Goal: Check status: Check status

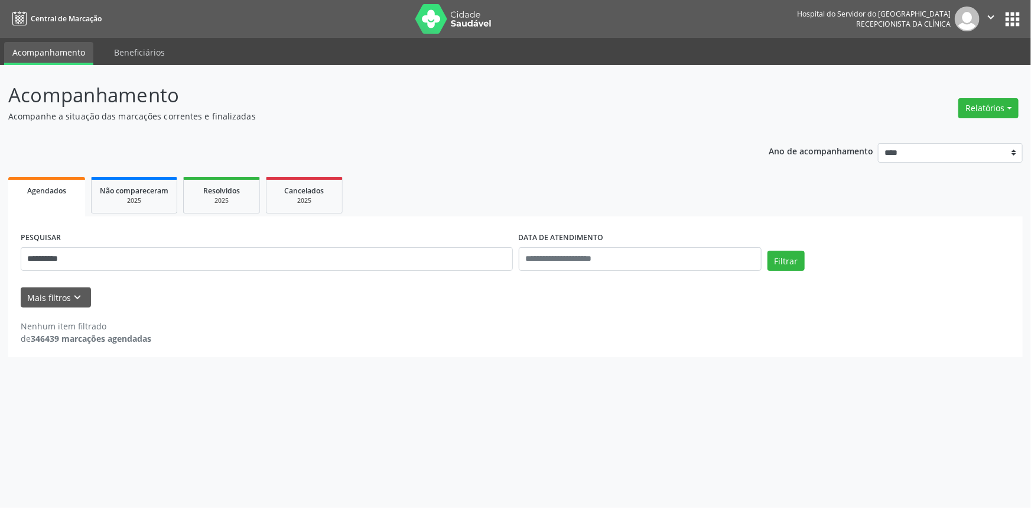
click at [767, 251] on button "Filtrar" at bounding box center [785, 261] width 37 height 20
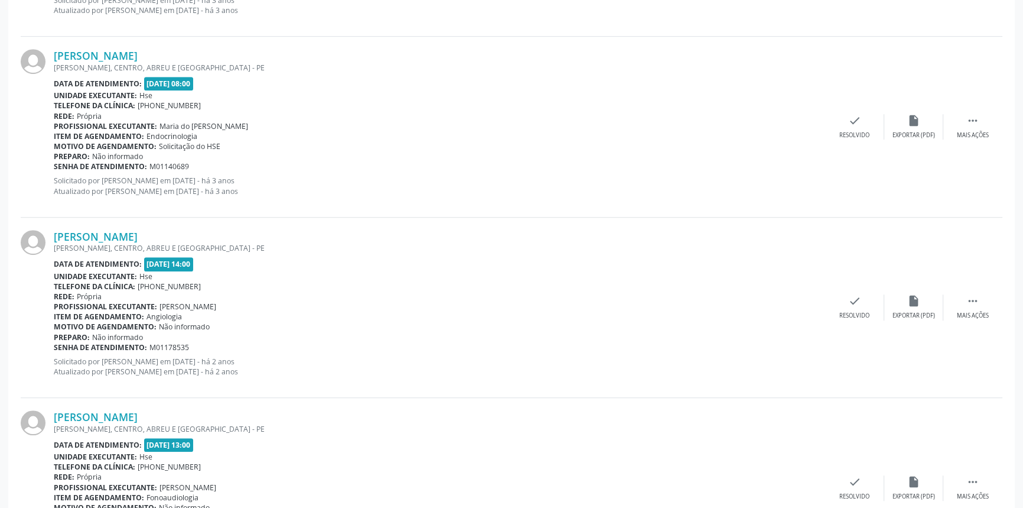
scroll to position [1118, 0]
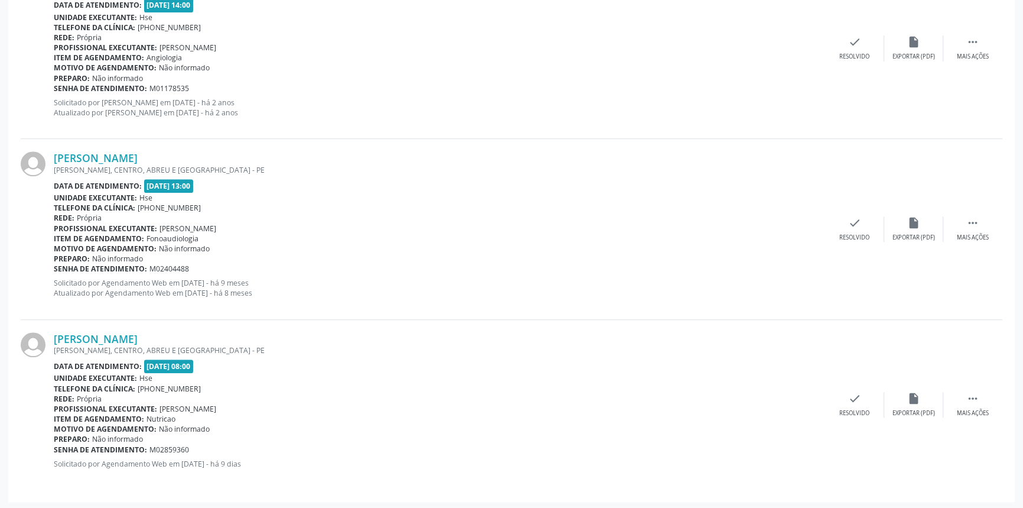
drag, startPoint x: 247, startPoint y: 328, endPoint x: 44, endPoint y: 337, distance: 203.4
click at [43, 337] on div "[PERSON_NAME] [GEOGRAPHIC_DATA], CENTRO, [GEOGRAPHIC_DATA] E [GEOGRAPHIC_DATA] …" at bounding box center [512, 405] width 982 height 170
copy div "[PERSON_NAME]"
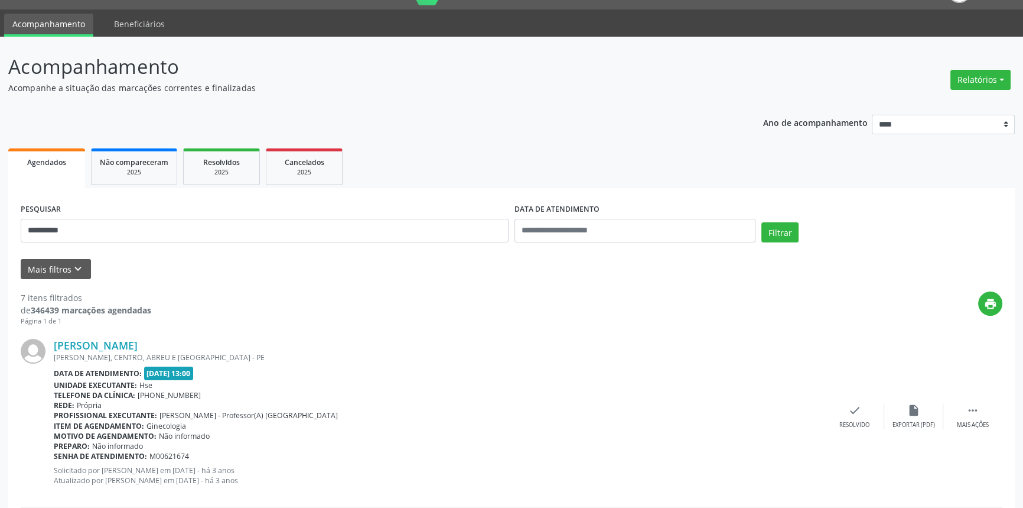
scroll to position [0, 0]
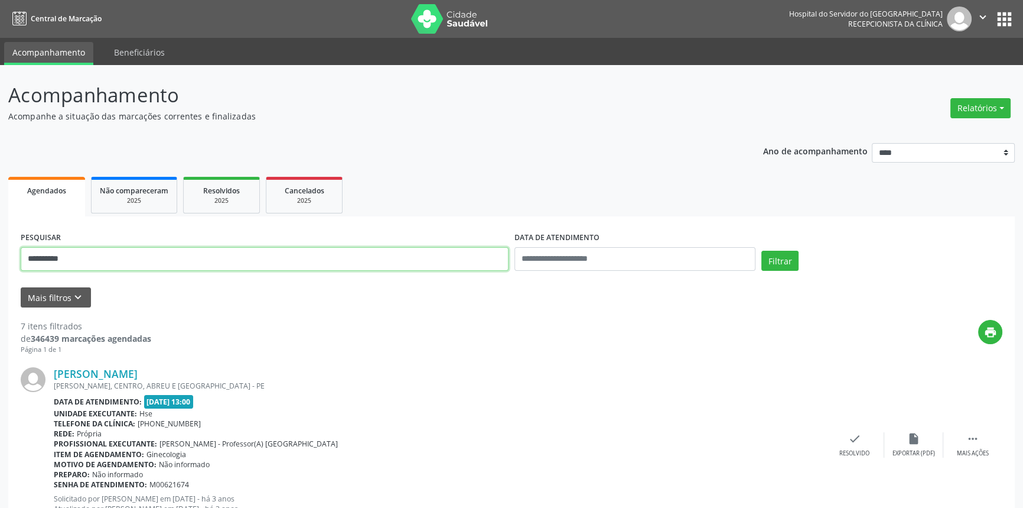
drag, startPoint x: 0, startPoint y: 247, endPoint x: 0, endPoint y: 236, distance: 10.6
click at [762, 251] on button "Filtrar" at bounding box center [780, 261] width 37 height 20
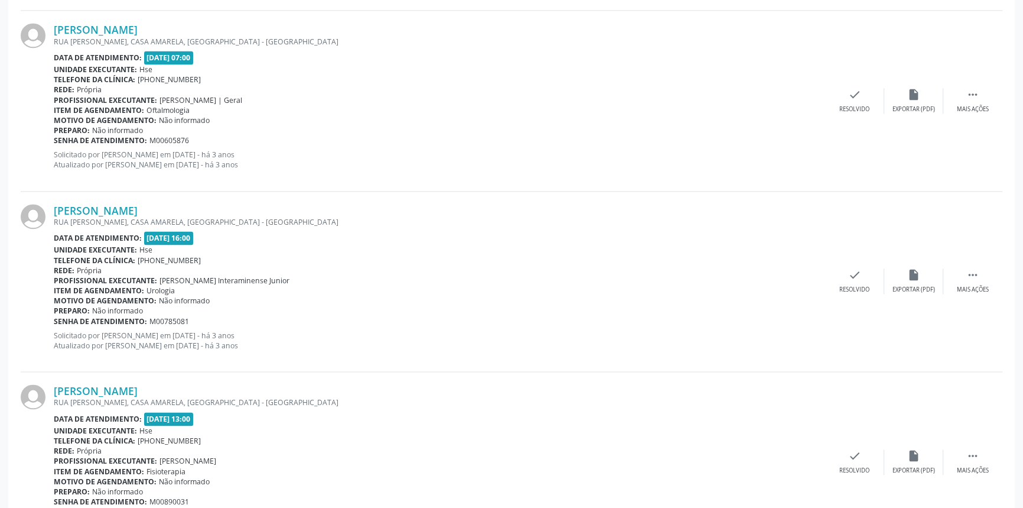
scroll to position [2578, 0]
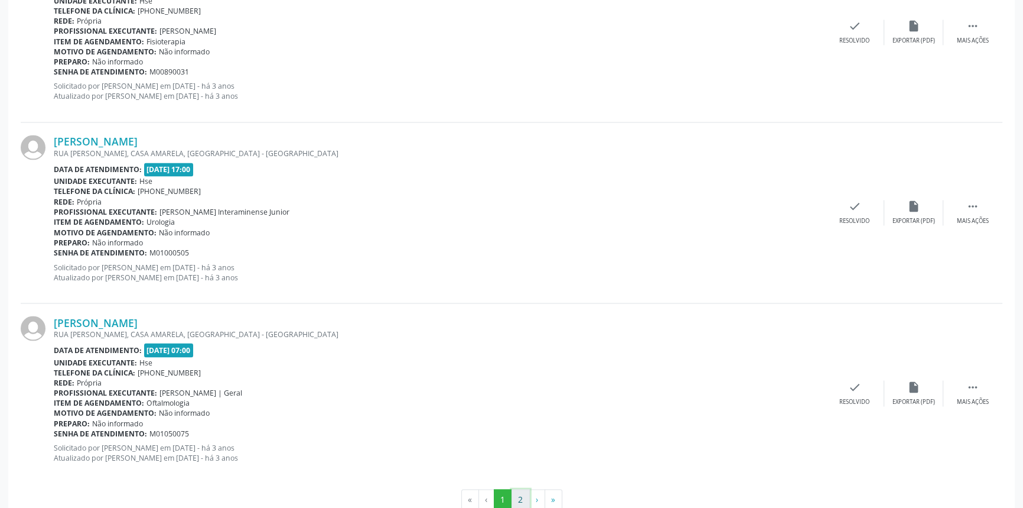
click at [528, 489] on button "2" at bounding box center [521, 499] width 18 height 20
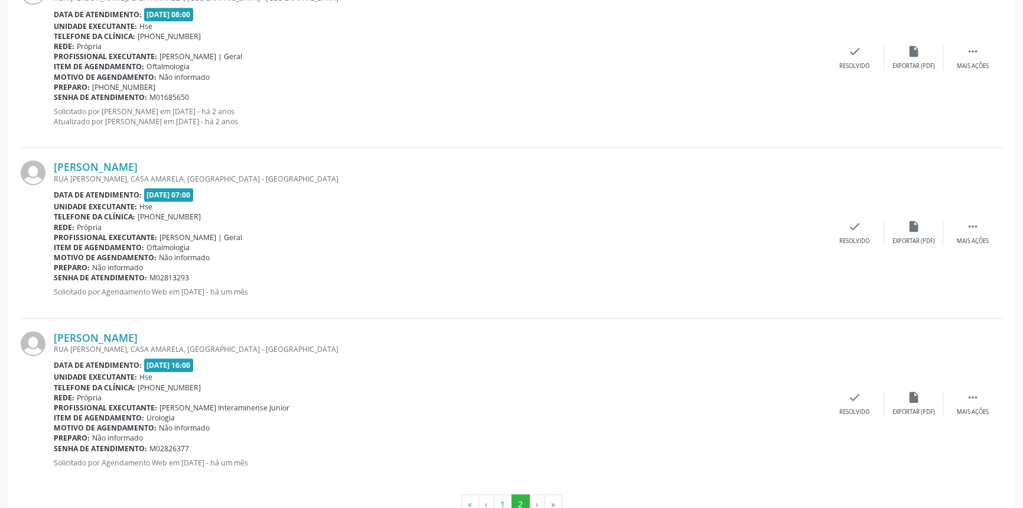
scroll to position [620, 0]
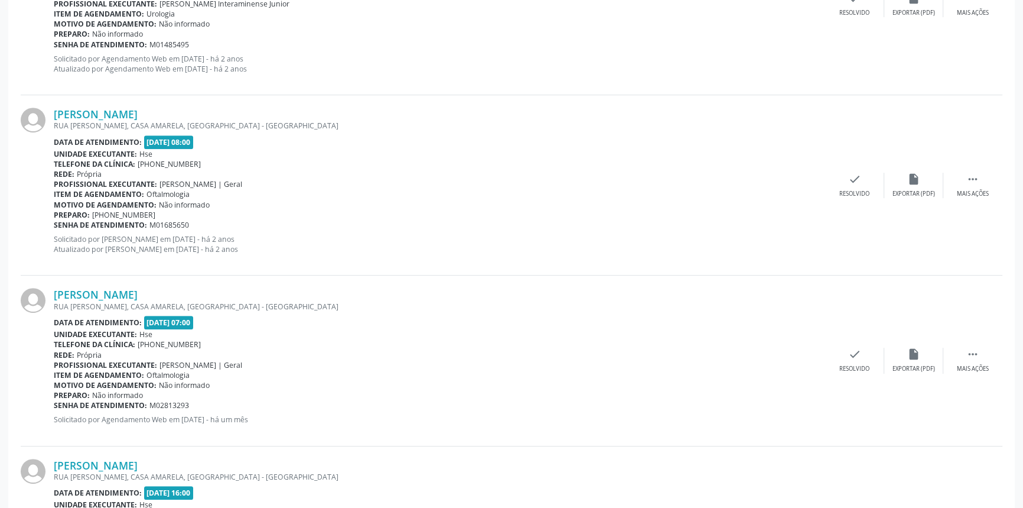
drag, startPoint x: 271, startPoint y: 283, endPoint x: 51, endPoint y: 288, distance: 219.8
click at [51, 288] on div "[PERSON_NAME] RUA [PERSON_NAME], [GEOGRAPHIC_DATA], [GEOGRAPHIC_DATA] - [GEOGRA…" at bounding box center [512, 360] width 982 height 170
copy div "[PERSON_NAME]"
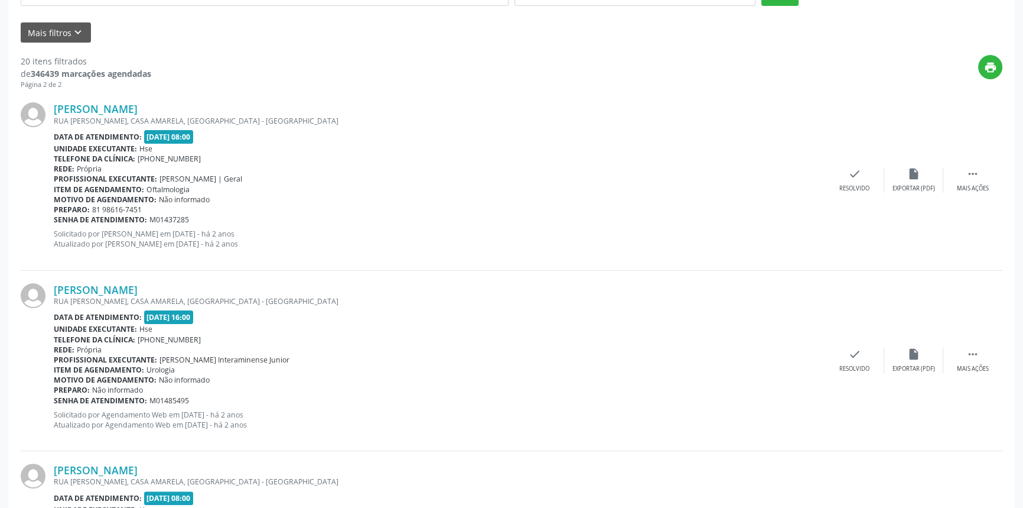
scroll to position [0, 0]
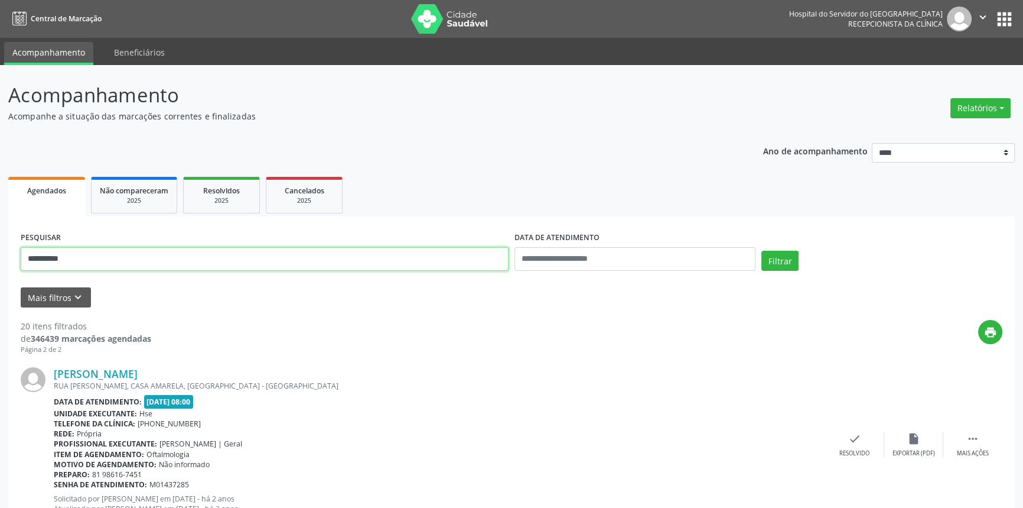
drag, startPoint x: 196, startPoint y: 265, endPoint x: 0, endPoint y: 240, distance: 197.6
click at [762, 251] on button "Filtrar" at bounding box center [780, 261] width 37 height 20
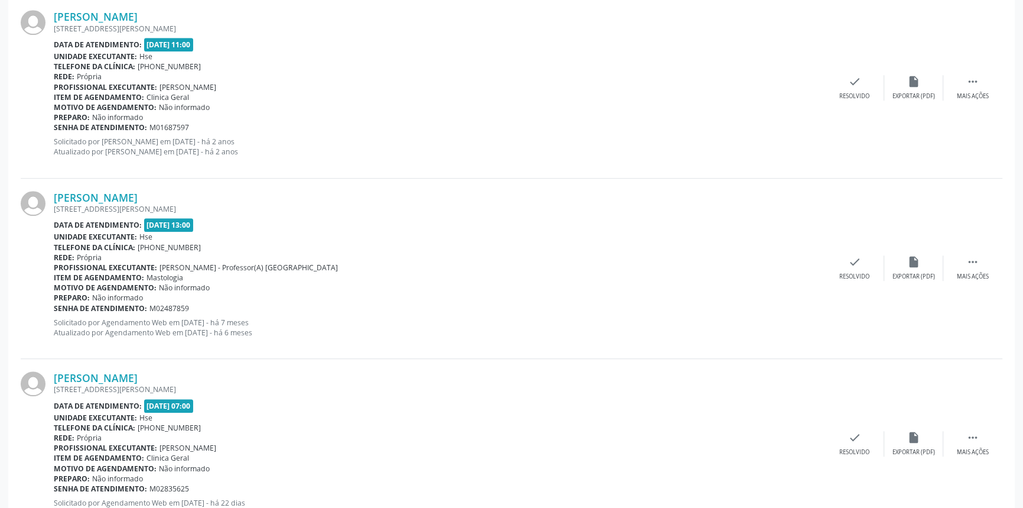
scroll to position [1299, 0]
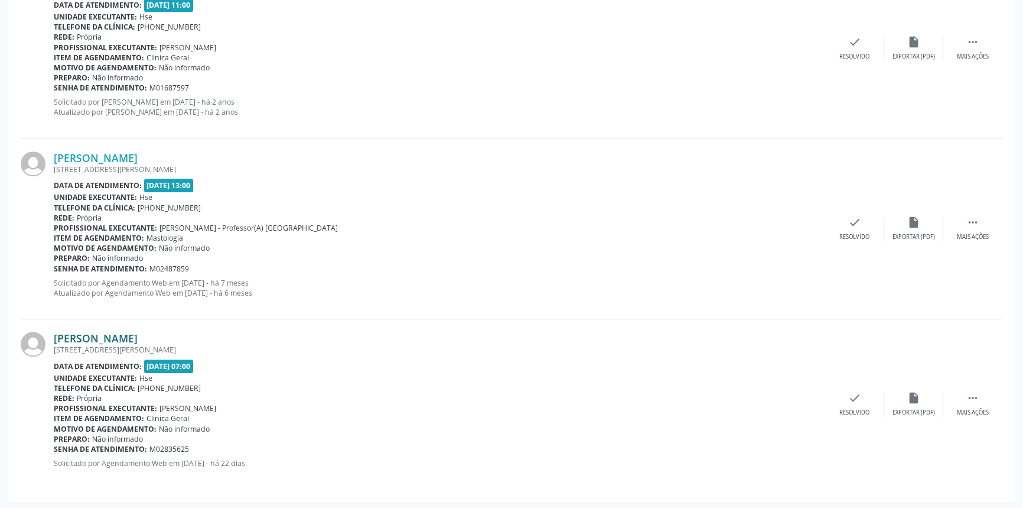
drag, startPoint x: 259, startPoint y: 327, endPoint x: 53, endPoint y: 332, distance: 206.2
click at [53, 332] on div "[PERSON_NAME] [STREET_ADDRESS][PERSON_NAME] Data de atendimento: [DATE] 07:00 U…" at bounding box center [512, 404] width 982 height 170
copy link "[PERSON_NAME]"
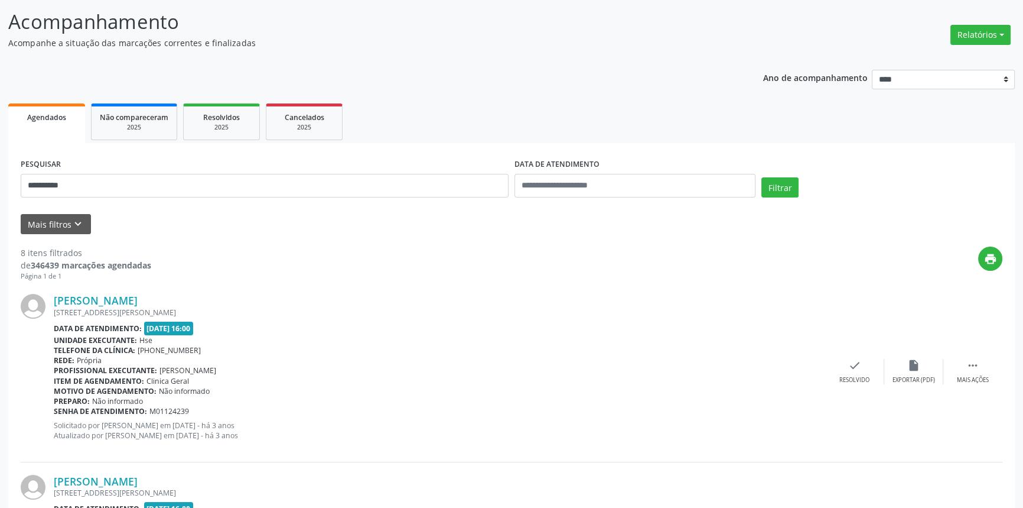
scroll to position [0, 0]
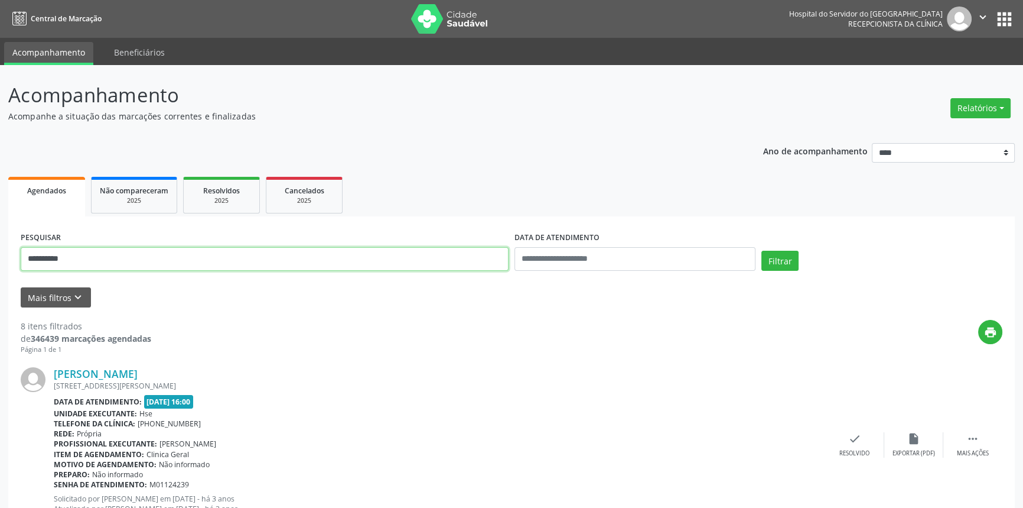
click at [138, 259] on input "**********" at bounding box center [265, 259] width 488 height 24
paste input "*"
type input "**********"
click at [762, 251] on button "Filtrar" at bounding box center [780, 261] width 37 height 20
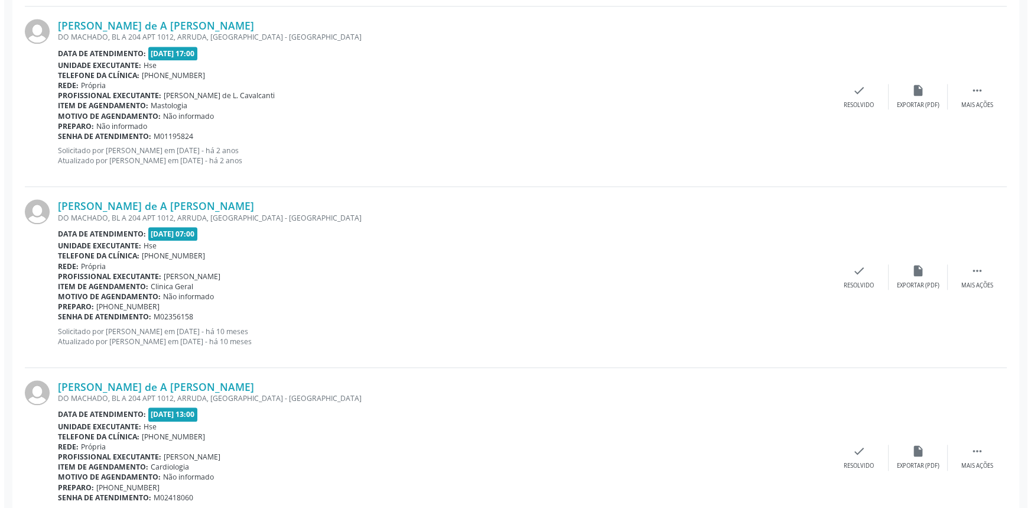
scroll to position [1849, 0]
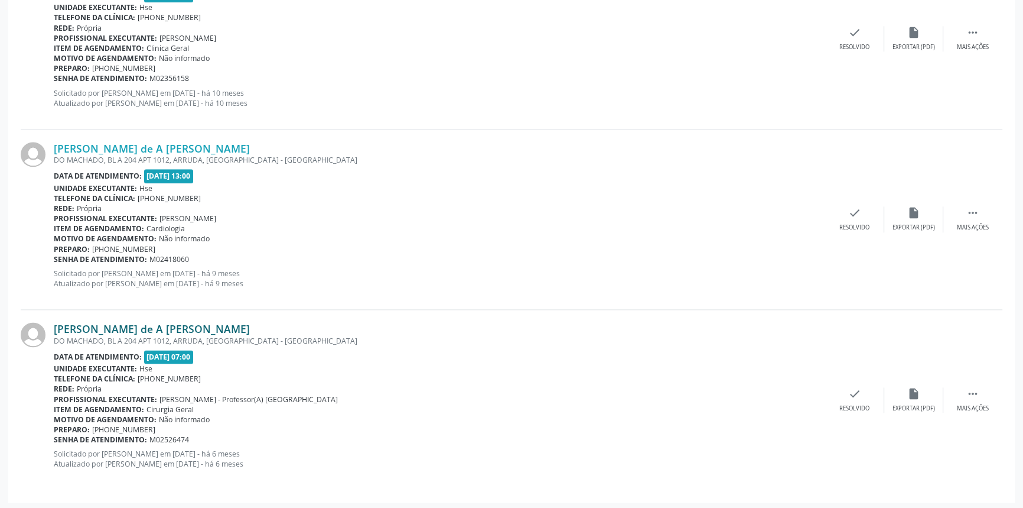
click at [199, 322] on link "[PERSON_NAME] de A [PERSON_NAME]" at bounding box center [152, 328] width 196 height 13
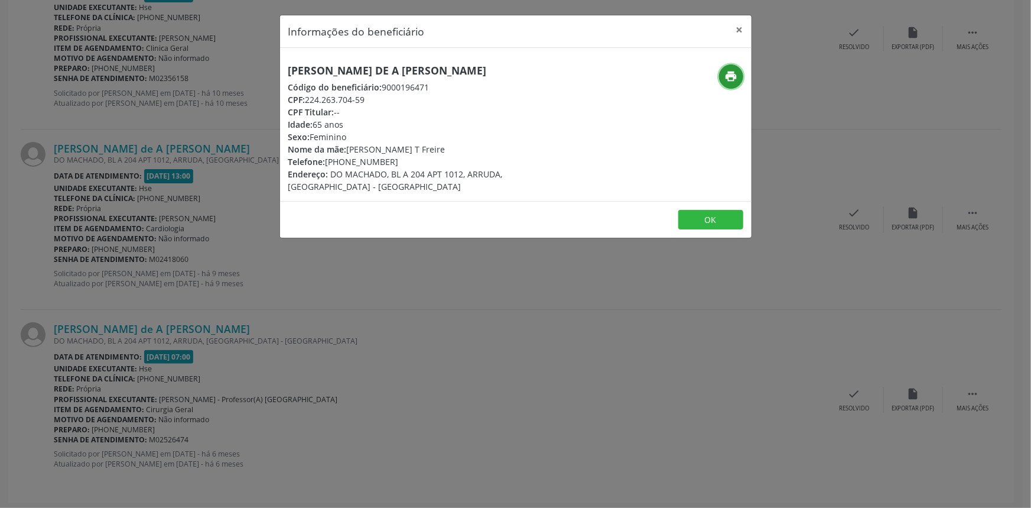
click at [728, 77] on icon "print" at bounding box center [730, 76] width 13 height 13
click at [324, 58] on div "[PERSON_NAME] de A [PERSON_NAME] Código do beneficiário: 9000196471 CPF: 224.26…" at bounding box center [515, 124] width 471 height 153
click at [327, 64] on h5 "[PERSON_NAME] de A [PERSON_NAME]" at bounding box center [437, 70] width 298 height 12
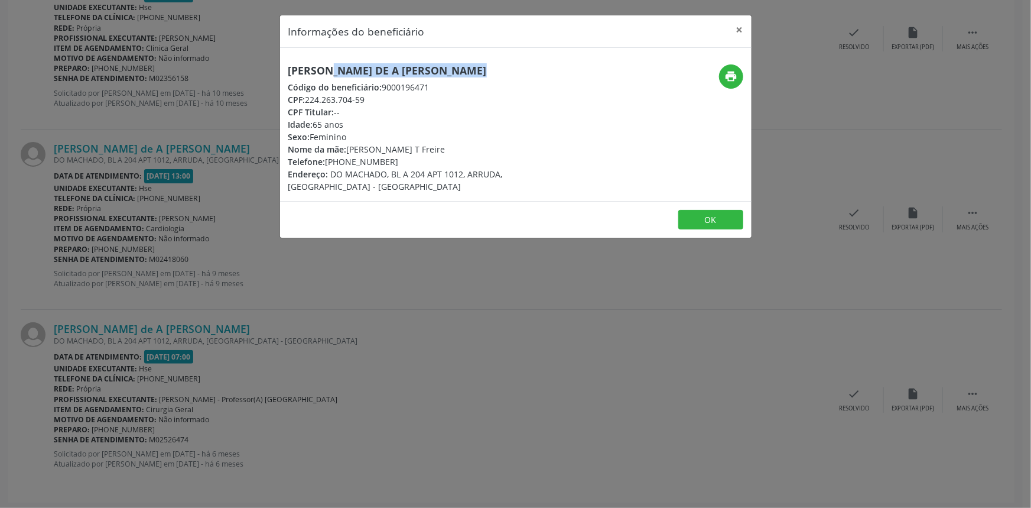
copy div "[PERSON_NAME] de A [PERSON_NAME]"
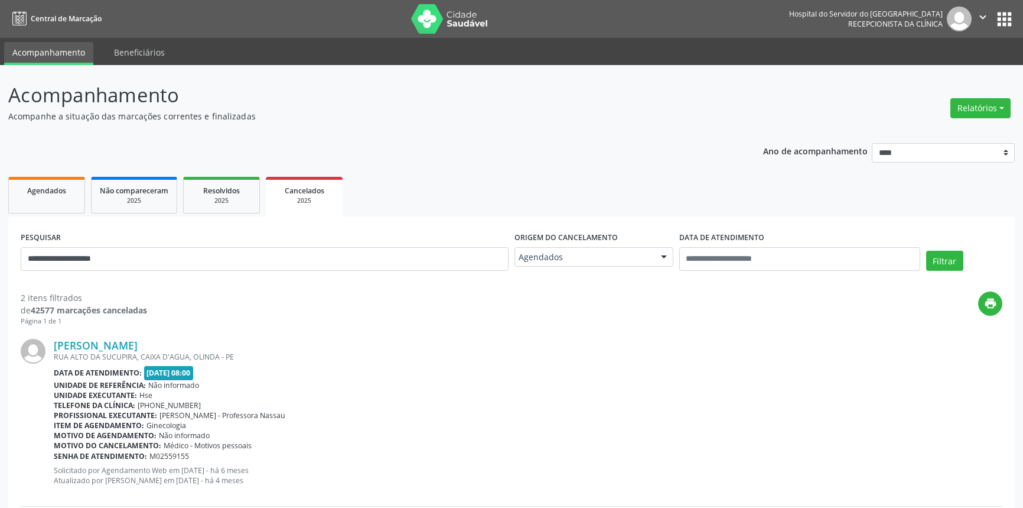
scroll to position [195, 0]
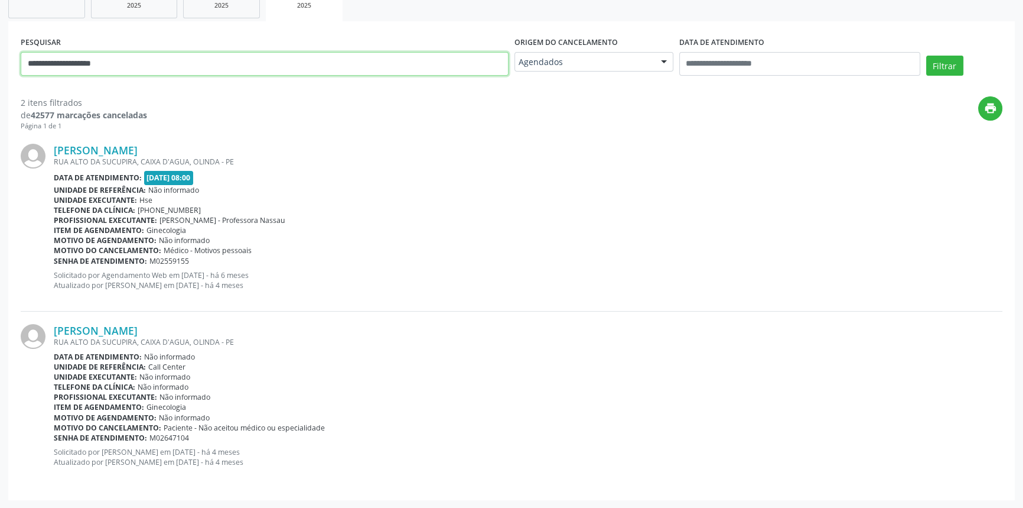
drag, startPoint x: 188, startPoint y: 69, endPoint x: 0, endPoint y: 26, distance: 193.2
click at [0, 26] on div "**********" at bounding box center [511, 189] width 1023 height 638
paste input "**********"
click at [926, 56] on button "Filtrar" at bounding box center [944, 66] width 37 height 20
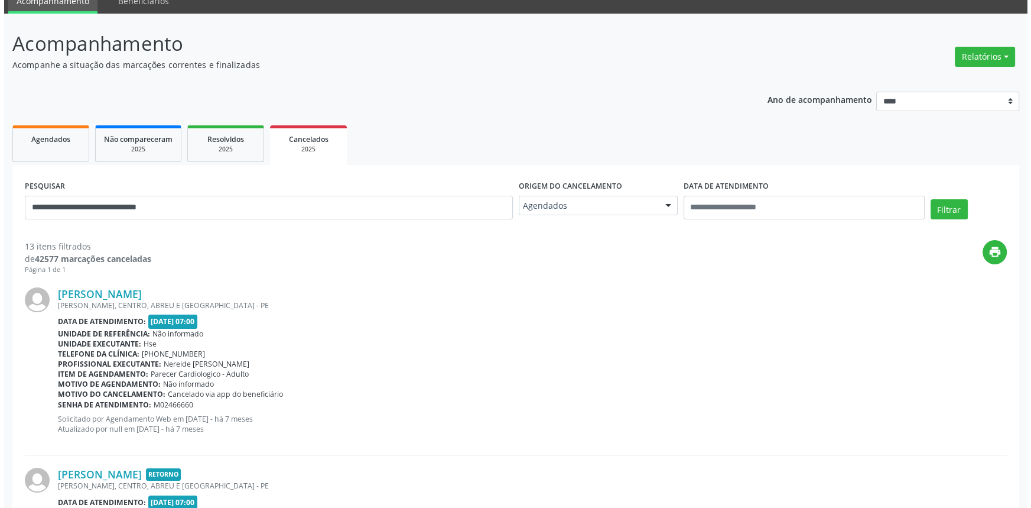
scroll to position [0, 0]
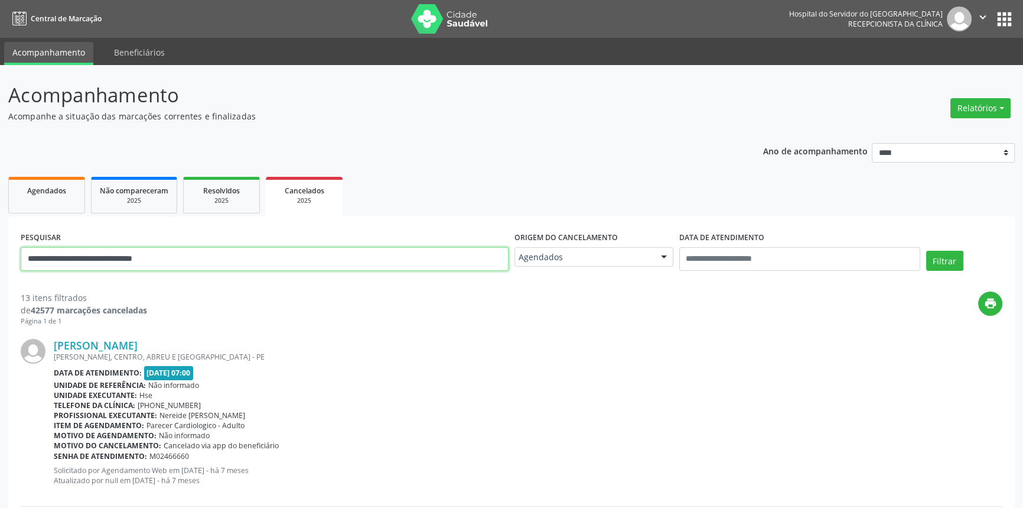
drag, startPoint x: 87, startPoint y: 247, endPoint x: 0, endPoint y: 211, distance: 94.0
paste input "text"
click at [926, 251] on button "Filtrar" at bounding box center [944, 261] width 37 height 20
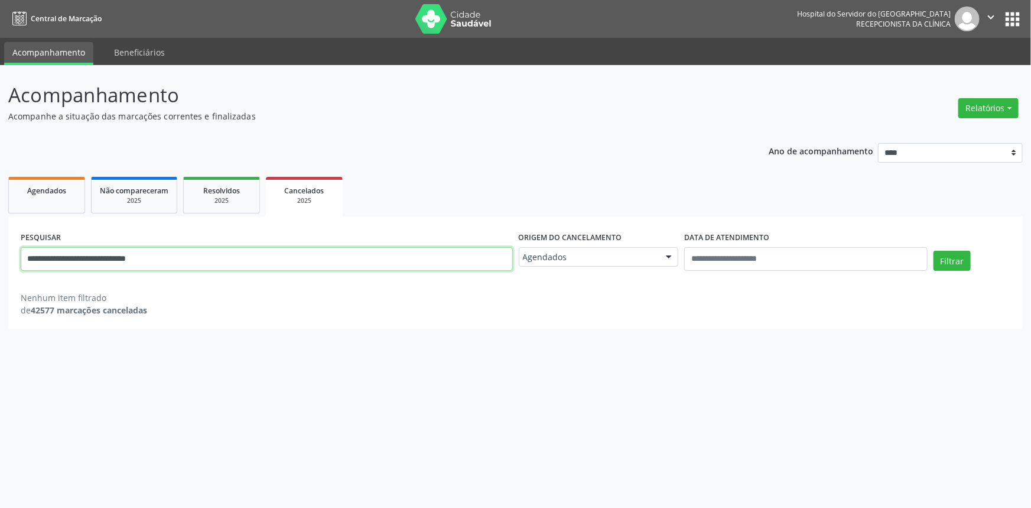
drag, startPoint x: 186, startPoint y: 265, endPoint x: 0, endPoint y: 272, distance: 185.6
click at [0, 271] on div "**********" at bounding box center [515, 286] width 1031 height 443
paste input "text"
click at [29, 260] on input "**********" at bounding box center [267, 259] width 492 height 24
click at [933, 251] on button "Filtrar" at bounding box center [951, 261] width 37 height 20
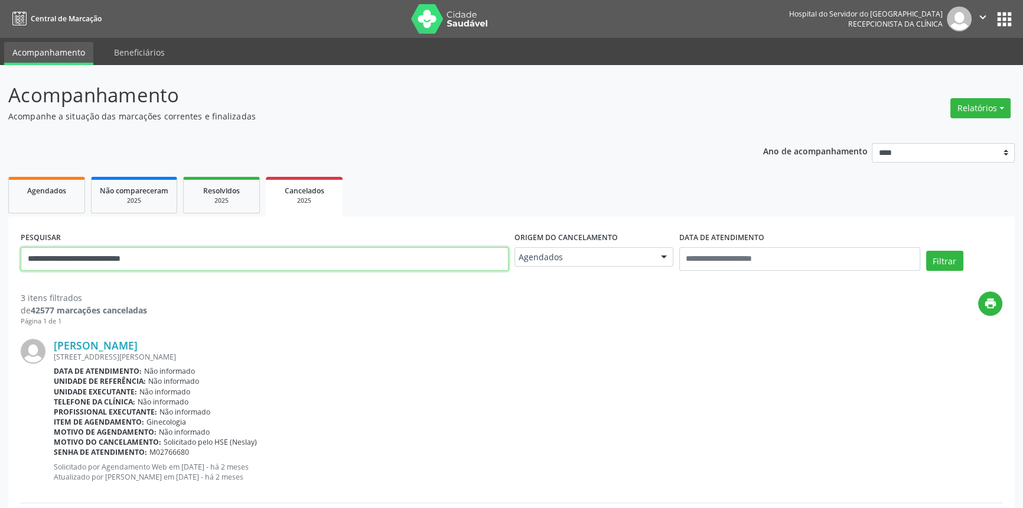
click at [264, 262] on input "**********" at bounding box center [265, 259] width 488 height 24
paste input "******"
type input "**********"
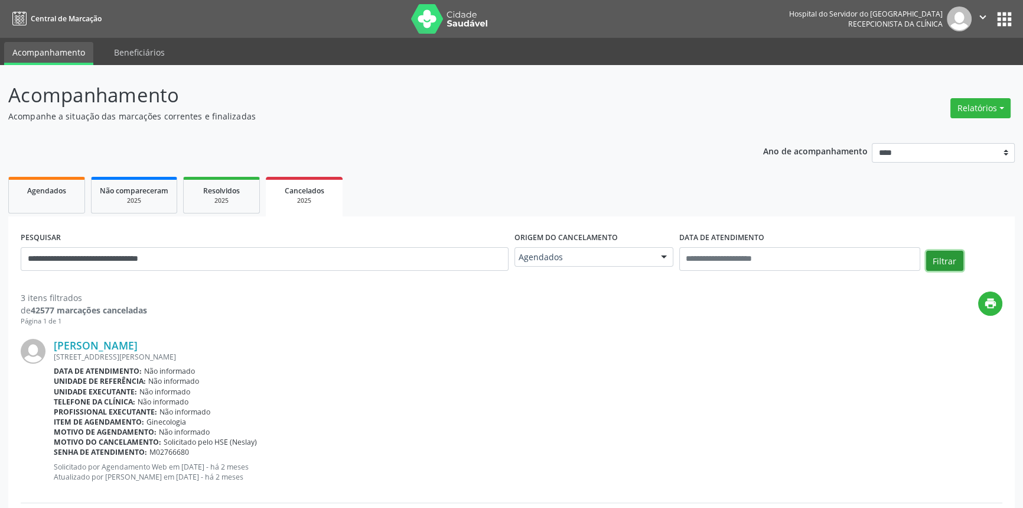
click at [949, 258] on button "Filtrar" at bounding box center [944, 261] width 37 height 20
